Goal: Find specific page/section: Find specific page/section

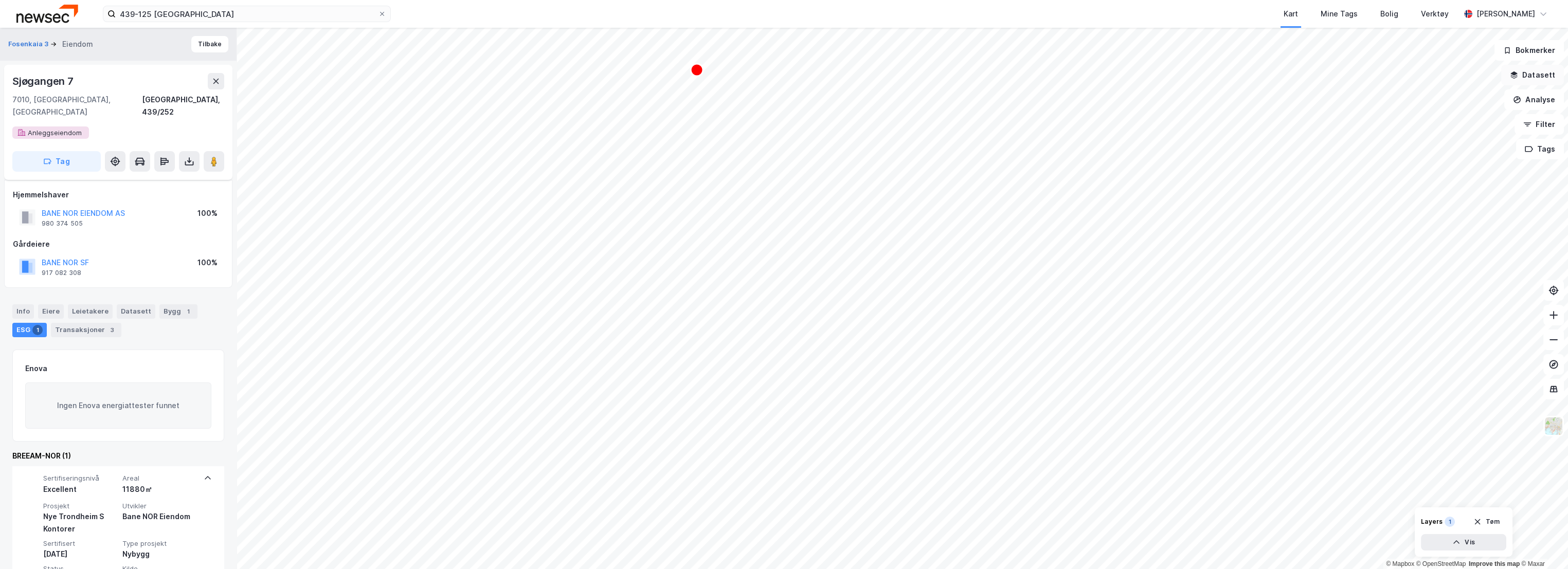
scroll to position [52, 0]
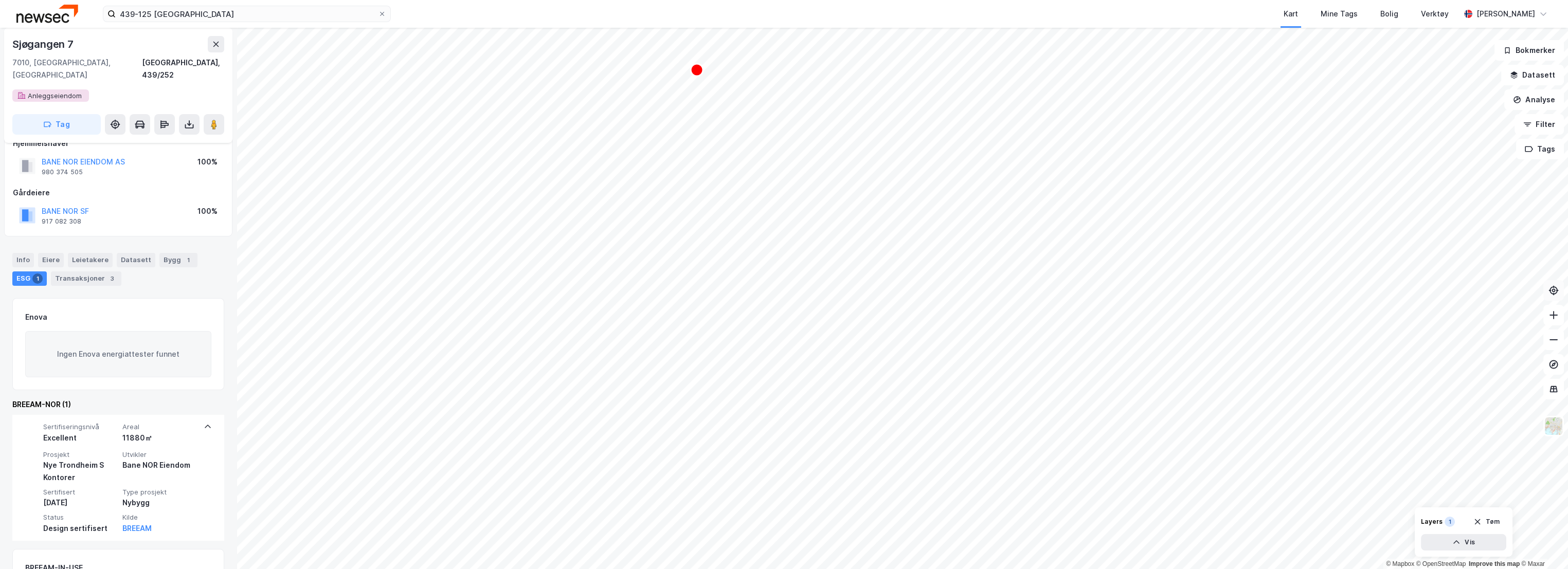
click at [1561, 291] on button at bounding box center [1553, 290] width 21 height 21
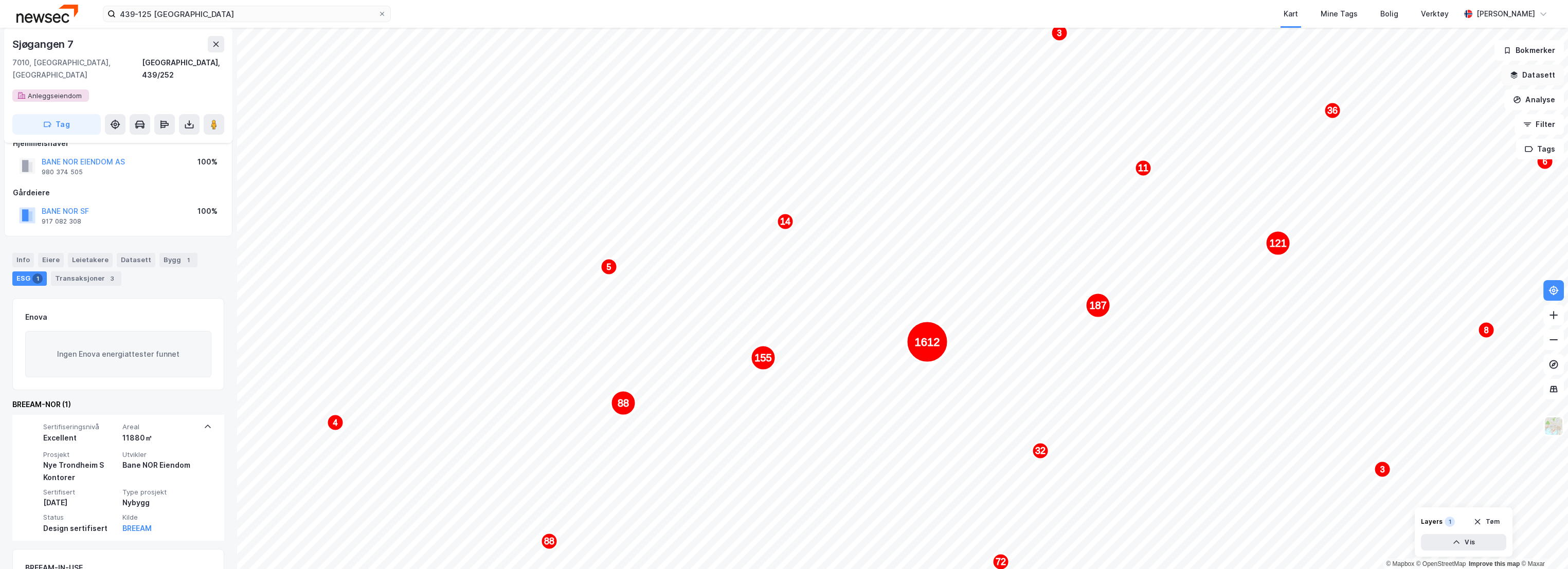
click at [1536, 75] on button "Datasett" at bounding box center [1533, 74] width 63 height 21
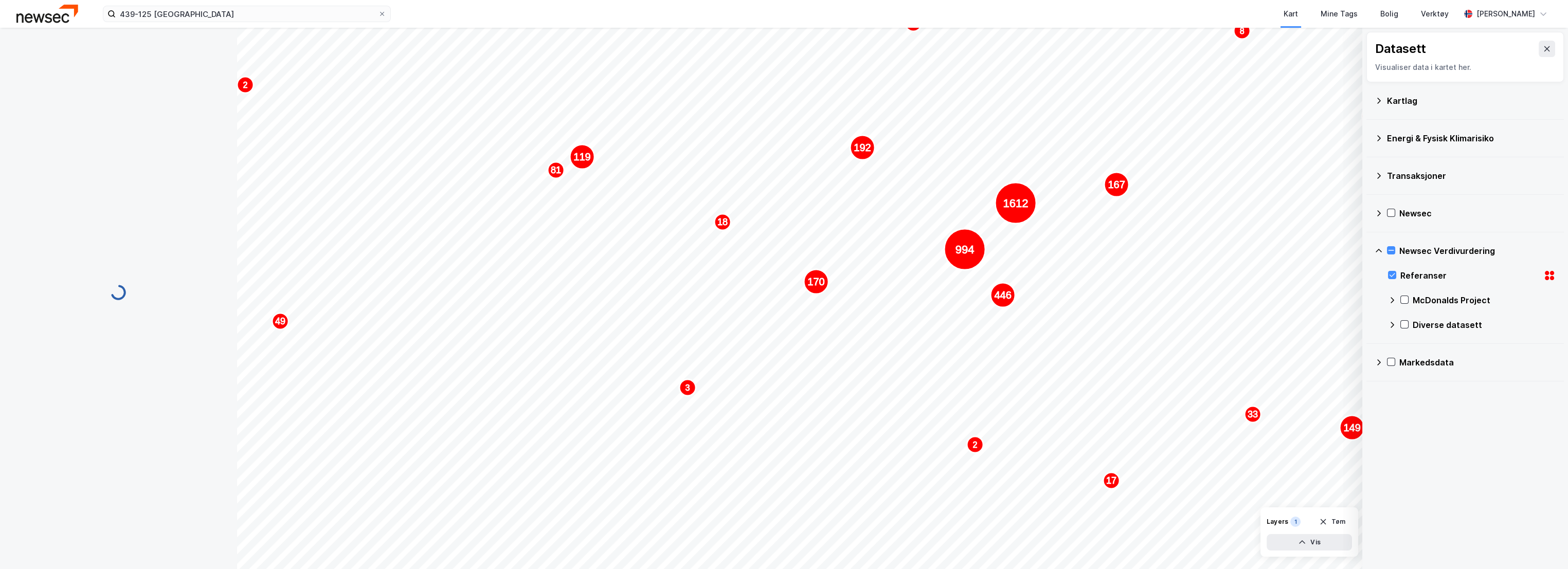
scroll to position [33, 0]
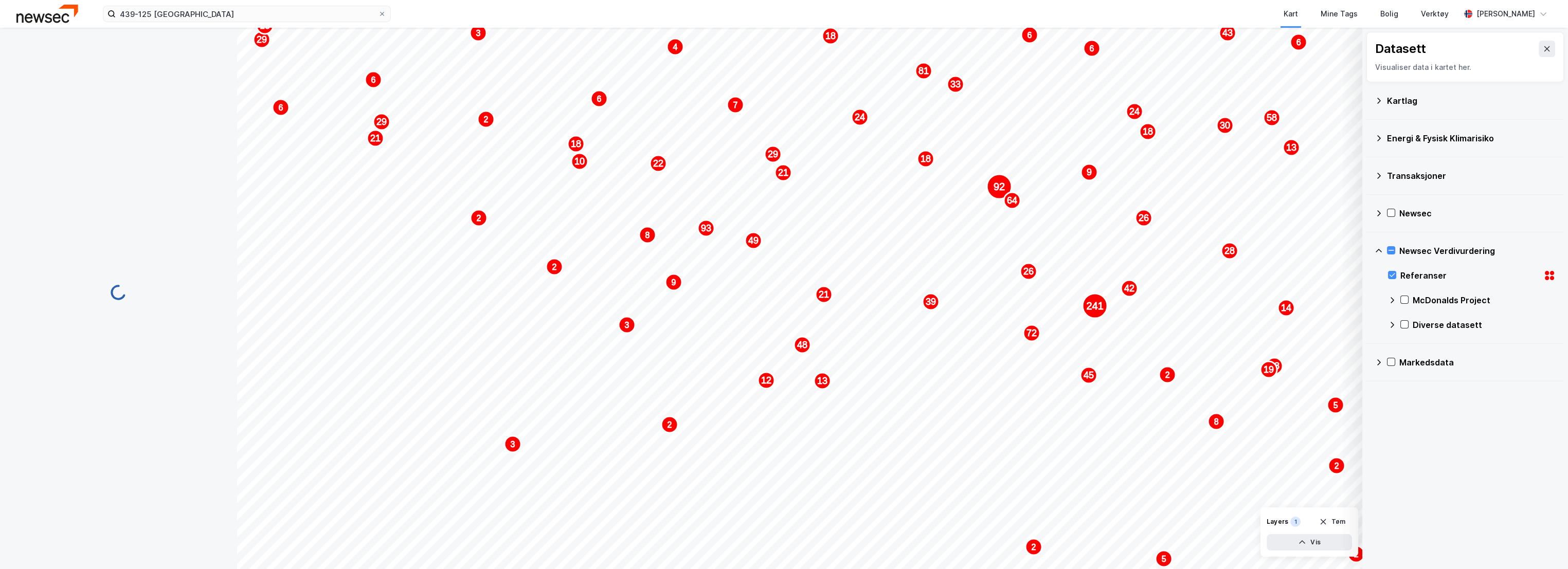
click at [1396, 272] on icon at bounding box center [1392, 275] width 7 height 7
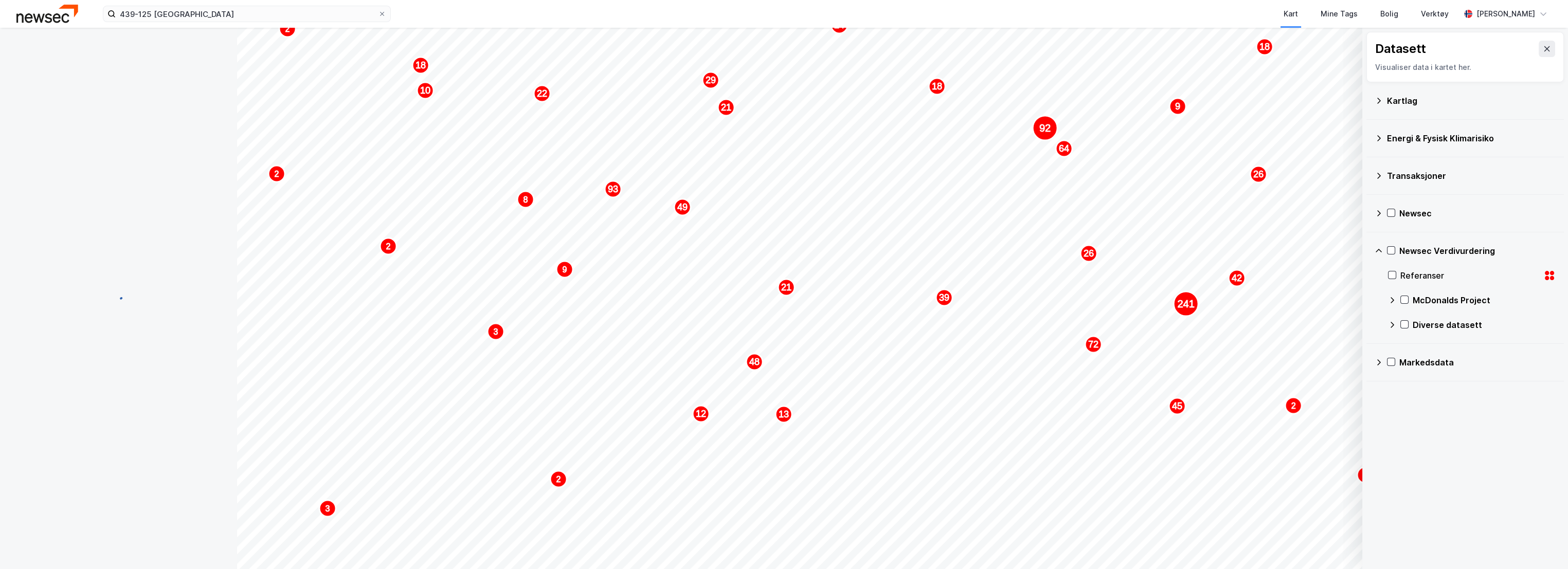
click at [1543, 47] on icon at bounding box center [1546, 48] width 8 height 8
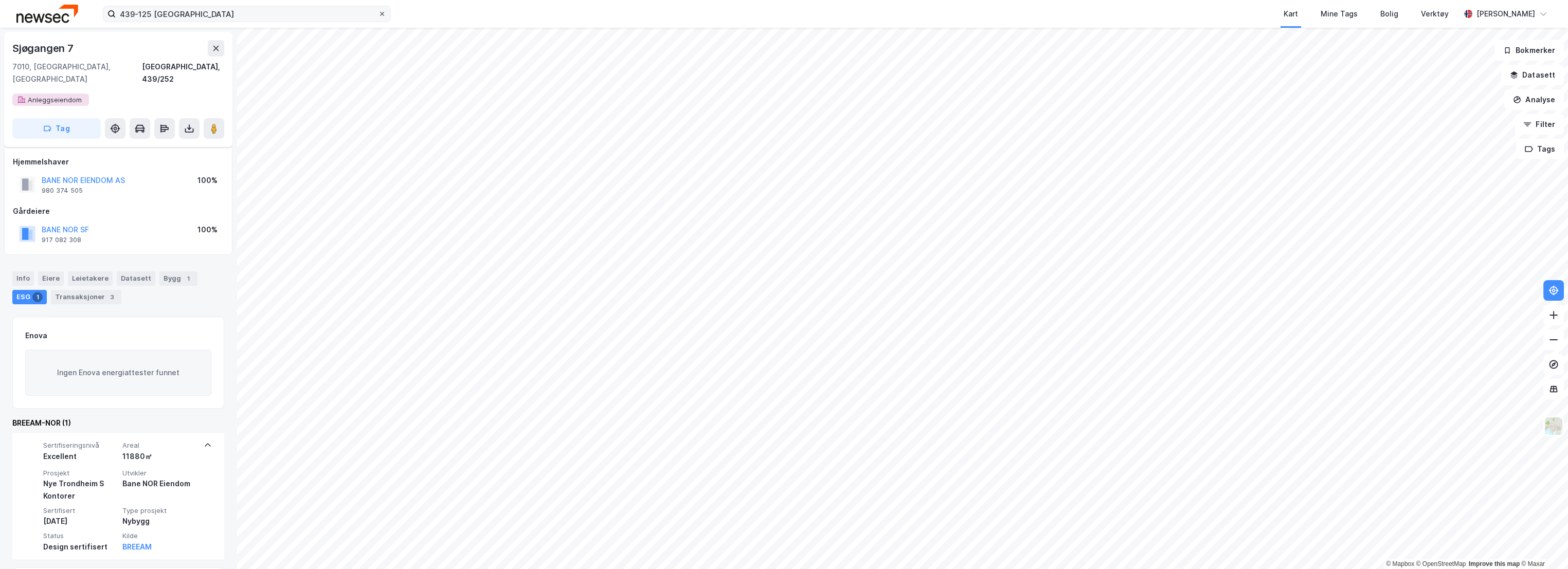
click at [384, 14] on icon at bounding box center [382, 14] width 6 height 6
click at [378, 14] on input "439-125 [GEOGRAPHIC_DATA]" at bounding box center [247, 14] width 262 height 15
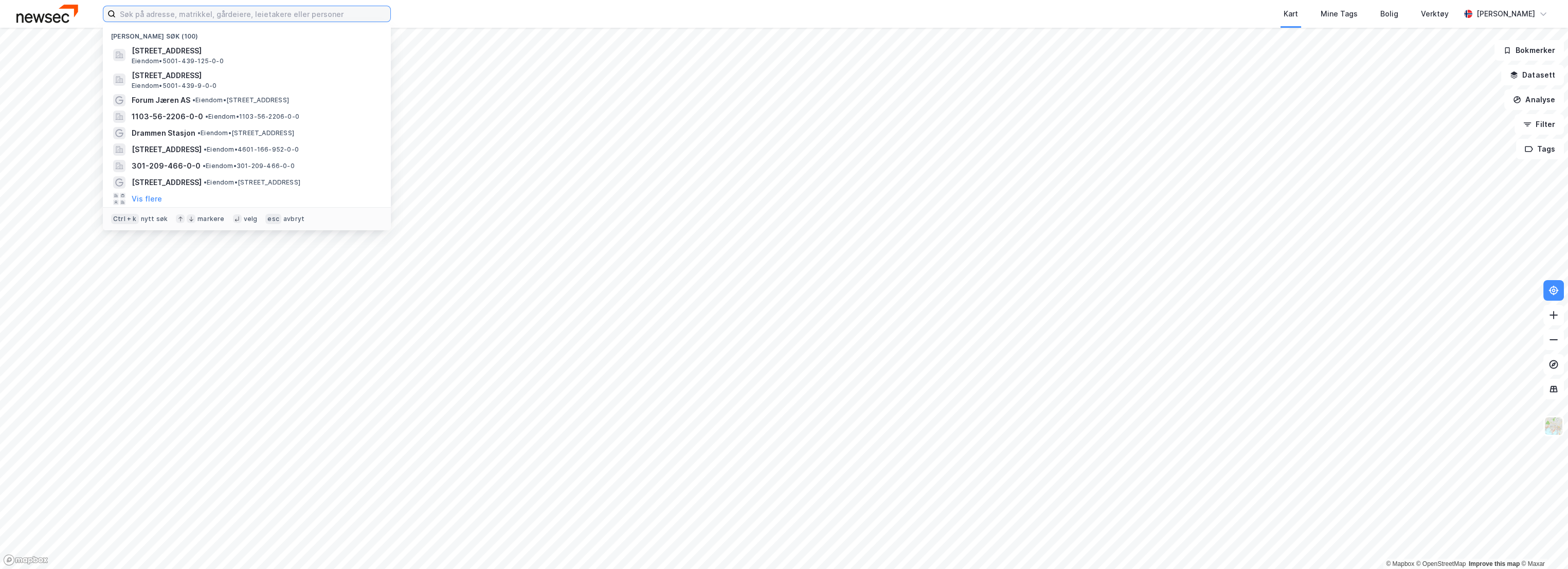
click at [228, 14] on input at bounding box center [253, 14] width 275 height 15
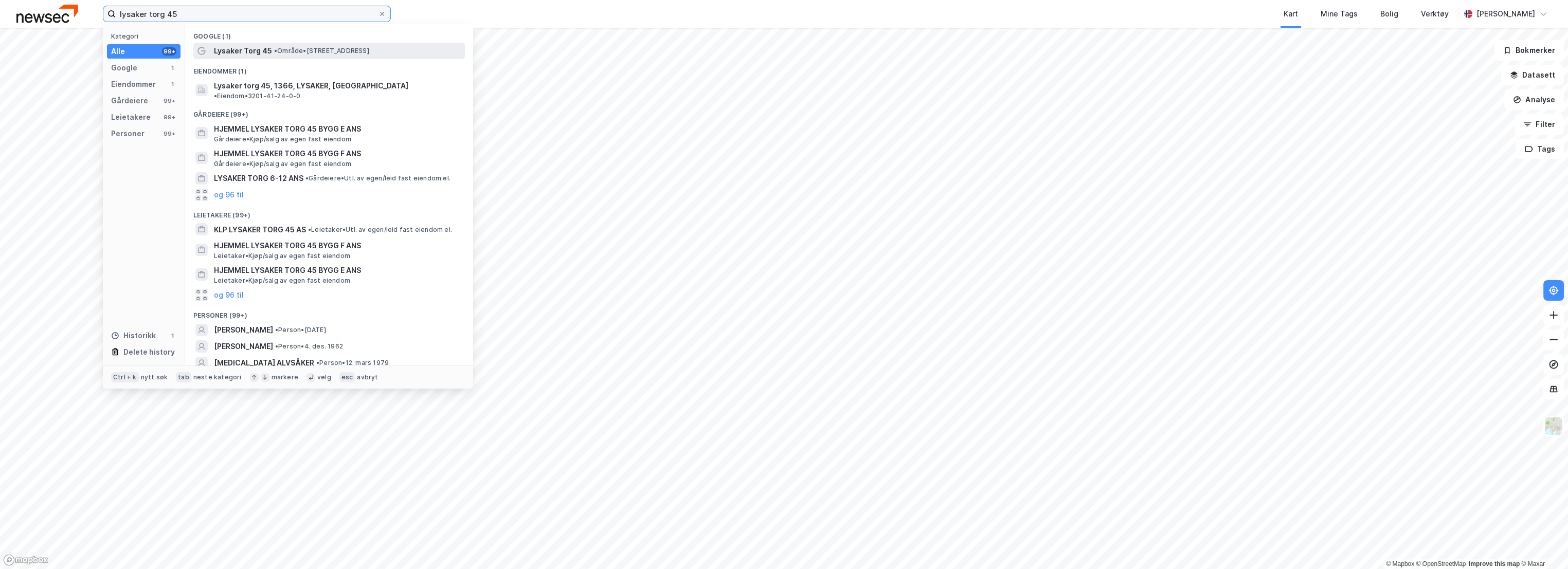
type input "lysaker torg 45"
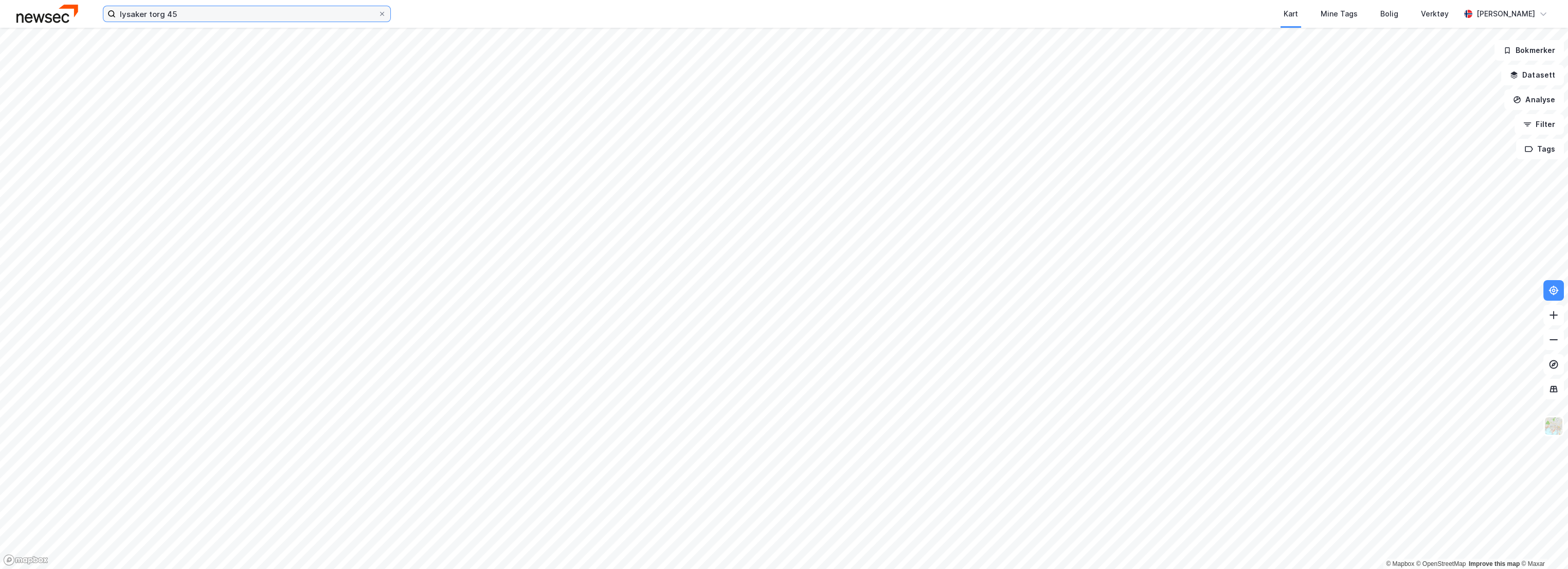
click at [187, 16] on input "lysaker torg 45" at bounding box center [247, 14] width 262 height 15
click at [166, 19] on input "lysaker torg 45" at bounding box center [247, 14] width 262 height 15
click at [178, 15] on input "lysaker torg 45" at bounding box center [247, 14] width 262 height 15
click at [195, 22] on label "lysaker torg 45" at bounding box center [246, 14] width 288 height 16
click at [195, 22] on input "lysaker torg 45" at bounding box center [247, 14] width 262 height 15
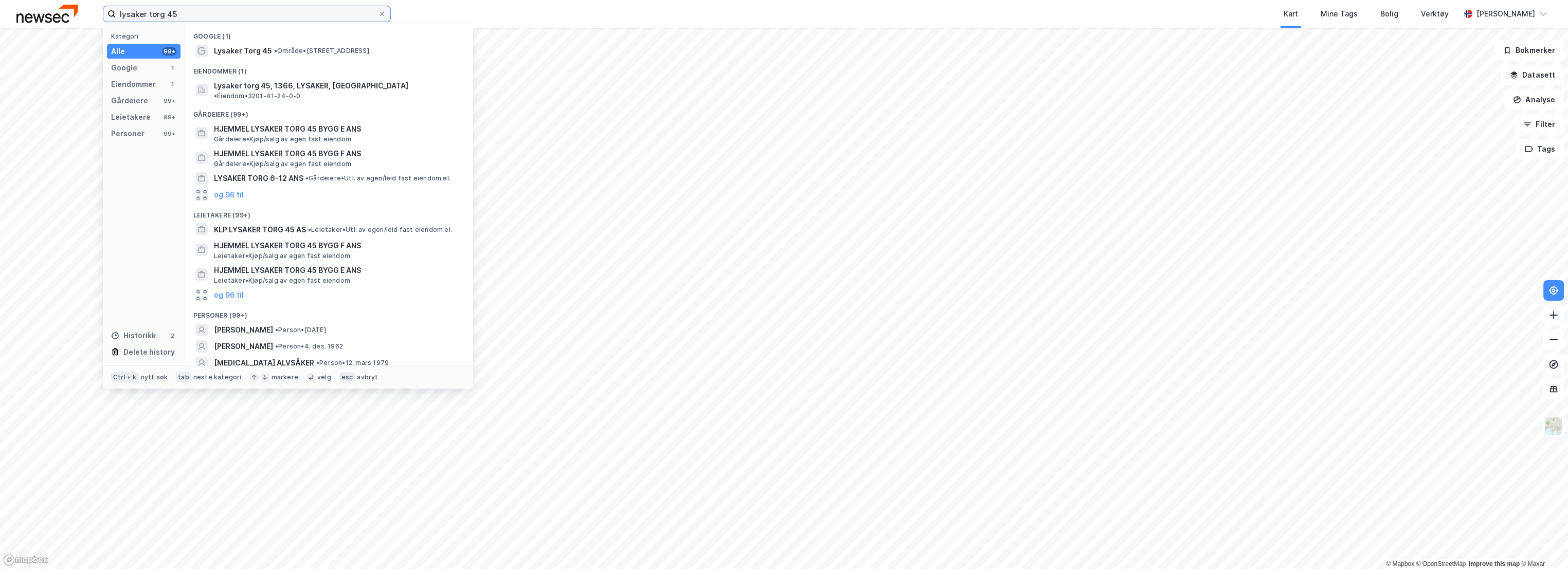
click at [195, 15] on input "lysaker torg 45" at bounding box center [247, 14] width 262 height 15
click at [283, 84] on span "Lysaker torg 45, 1366, LYSAKER, [GEOGRAPHIC_DATA]" at bounding box center [311, 86] width 194 height 13
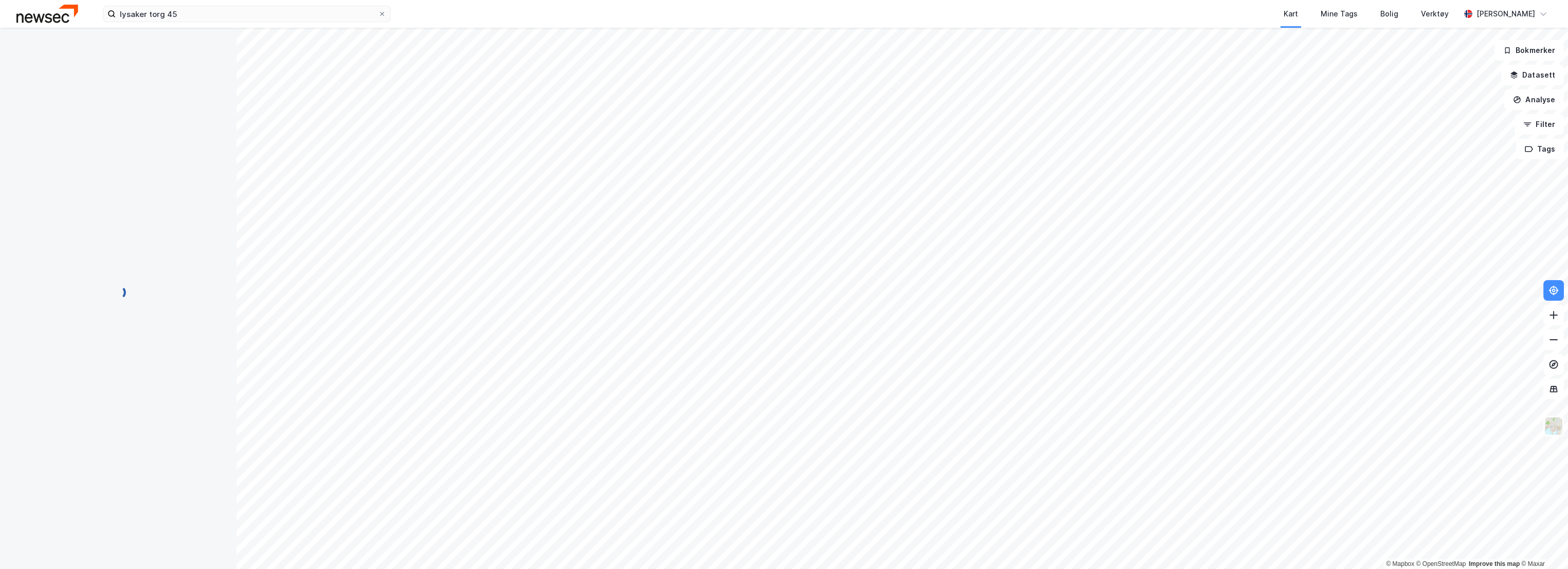
scroll to position [33, 0]
